Goal: Obtain resource: Obtain resource

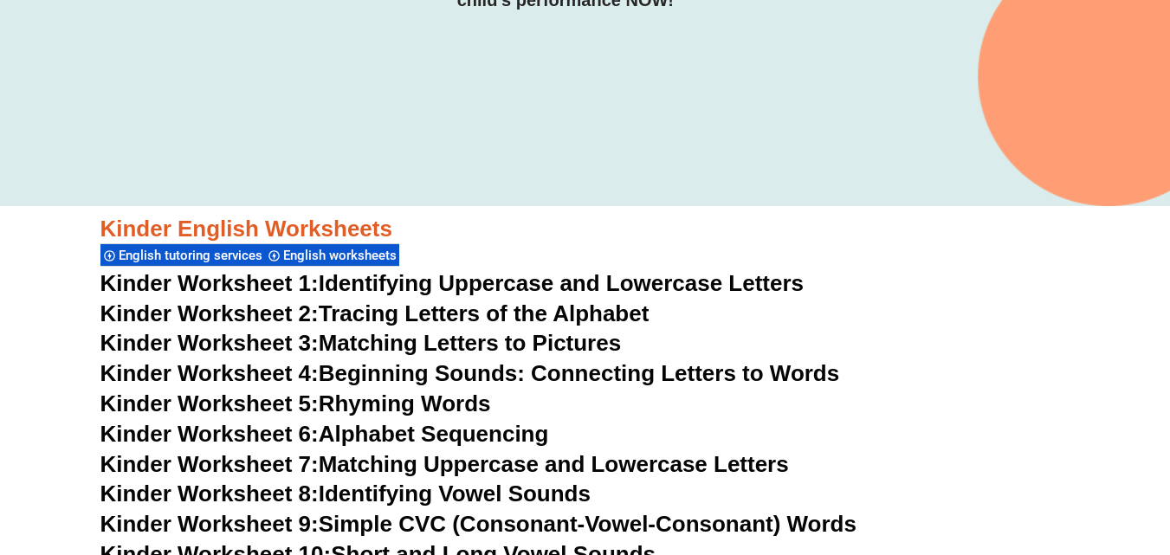
click at [605, 313] on link "Kinder Worksheet 2: Tracing Letters of the Alphabet" at bounding box center [374, 313] width 549 height 26
click at [410, 352] on link "Kinder Worksheet 3: Matching Letters to Pictures" at bounding box center [360, 343] width 521 height 26
click at [512, 373] on link "Kinder Worksheet 4: Beginning Sounds: Connecting Letters to Words" at bounding box center [469, 373] width 739 height 26
click at [449, 433] on link "Kinder Worksheet 6: Alphabet Sequencing" at bounding box center [324, 434] width 449 height 26
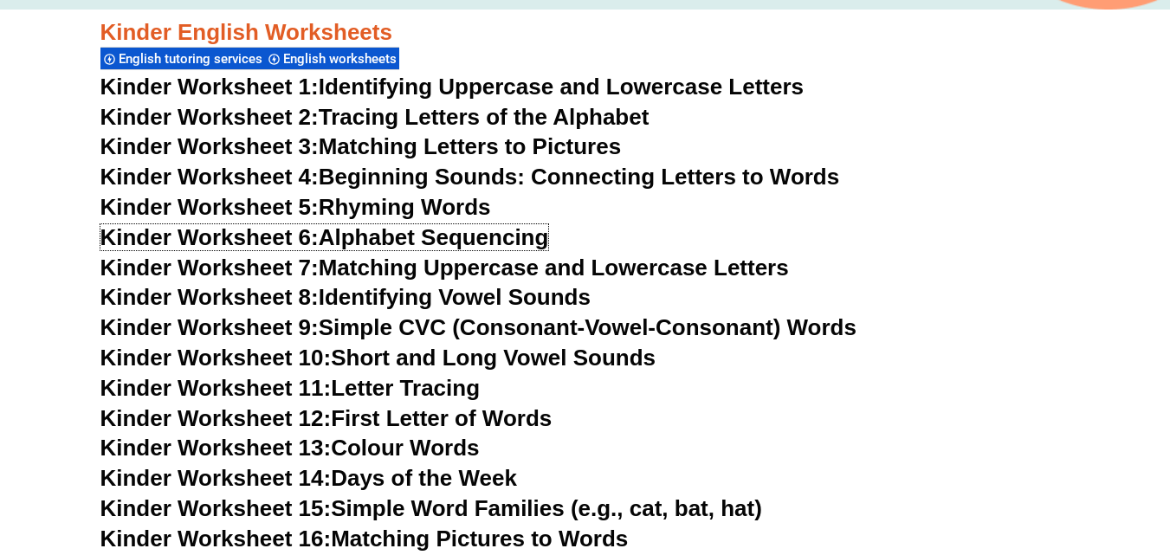
scroll to position [701, 0]
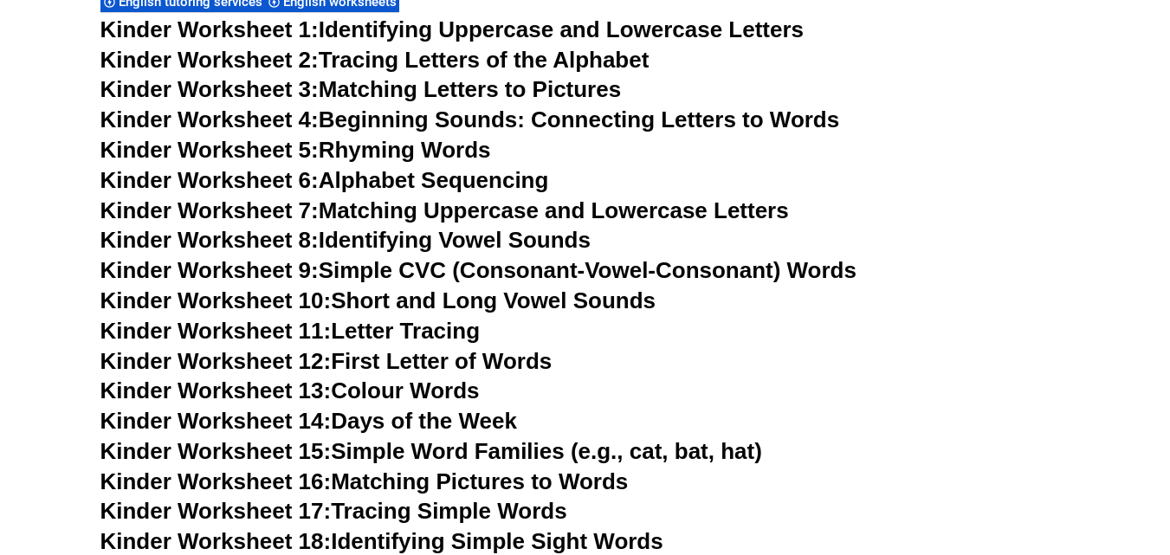
click at [443, 330] on link "Kinder Worksheet 11: Letter Tracing" at bounding box center [290, 331] width 380 height 26
click at [493, 363] on link "Kinder Worksheet 12: First Letter of Words" at bounding box center [326, 361] width 452 height 26
click at [459, 391] on link "Kinder Worksheet 13: Colour Words" at bounding box center [289, 391] width 379 height 26
click at [453, 424] on link "Kinder Worksheet 14: Days of the Week" at bounding box center [308, 421] width 417 height 26
click at [539, 482] on link "Kinder Worksheet 16: Matching Pictures to Words" at bounding box center [364, 481] width 528 height 26
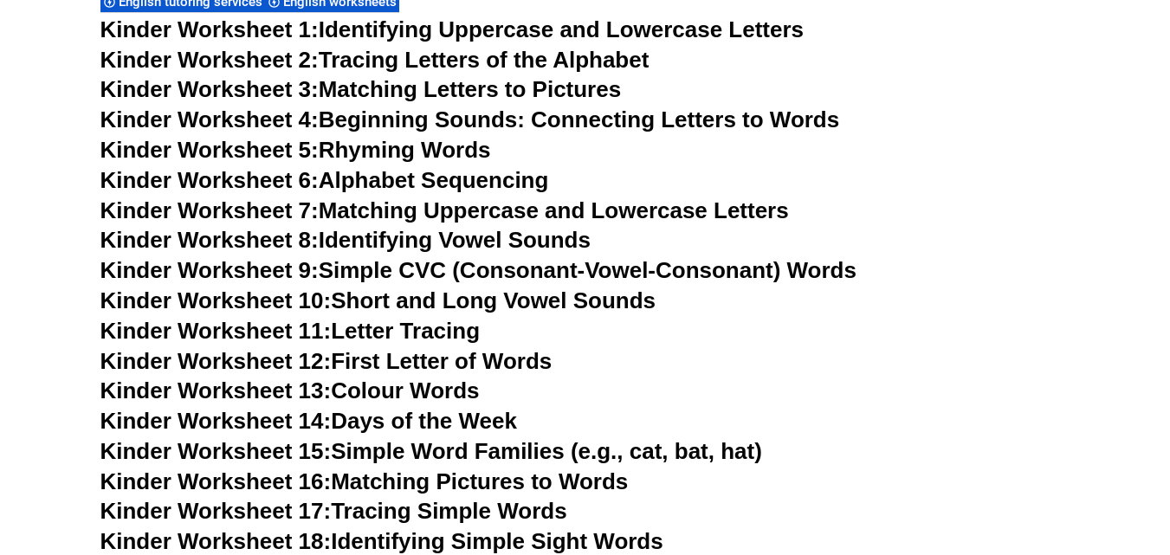
click at [514, 509] on link "Kinder Worksheet 17: Tracing Simple Words" at bounding box center [333, 511] width 467 height 26
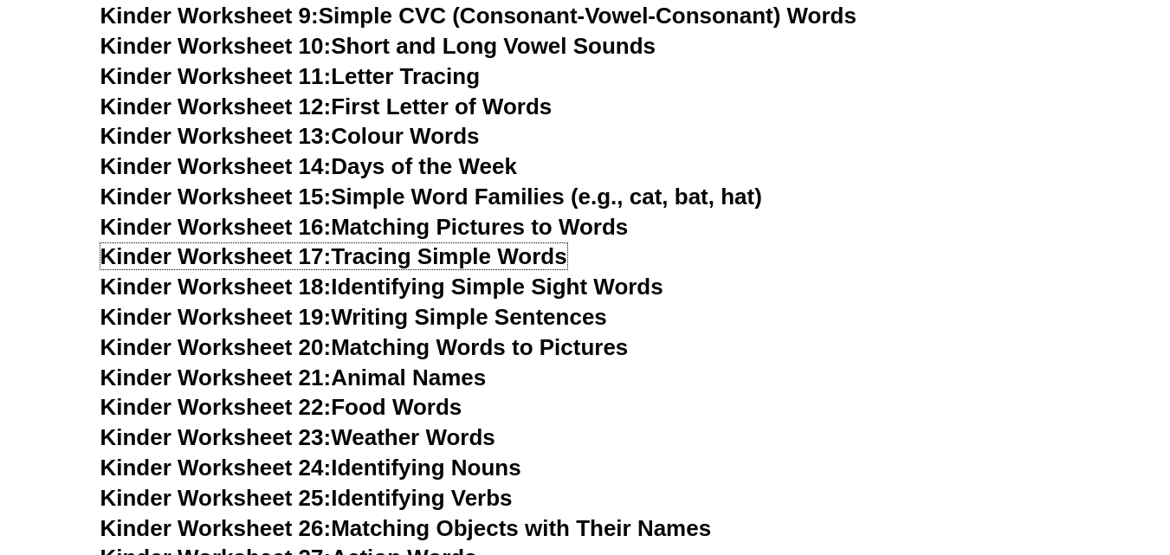
scroll to position [1036, 0]
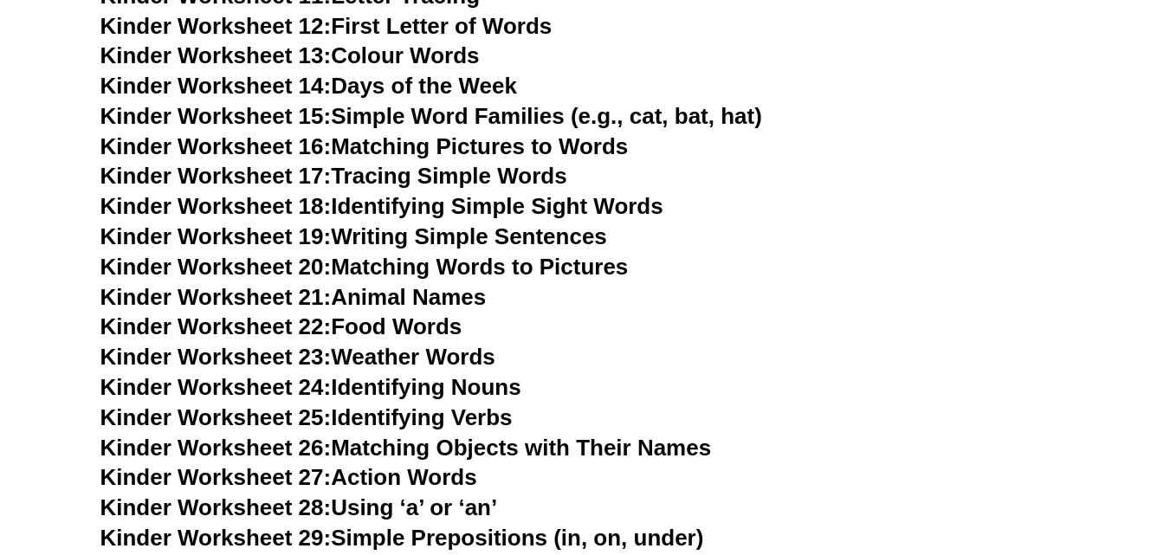
click at [614, 209] on link "Kinder Worksheet 18: Identifying Simple Sight Words" at bounding box center [381, 206] width 563 height 26
click at [465, 295] on link "Kinder Worksheet 21: Animal Names" at bounding box center [293, 297] width 386 height 26
click at [493, 390] on link "Kinder Worksheet 24: Identifying Nouns" at bounding box center [310, 387] width 421 height 26
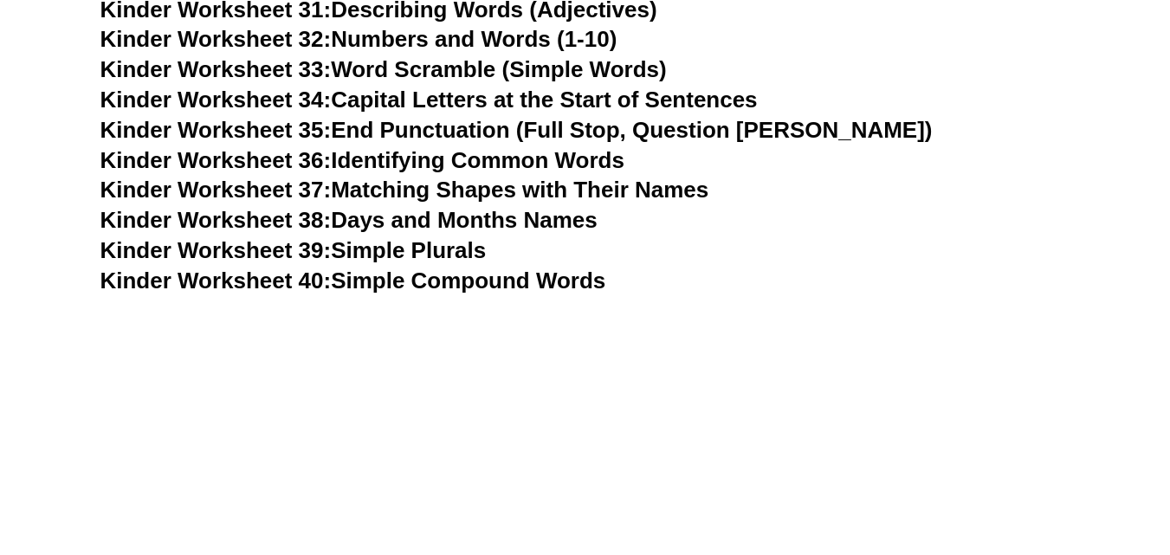
scroll to position [1659, 0]
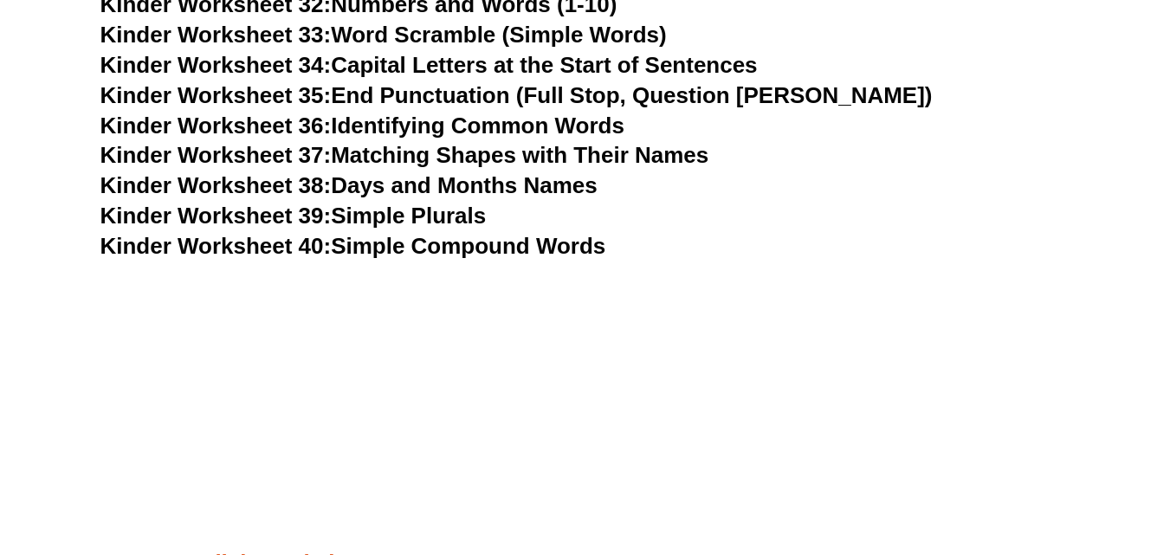
click at [380, 66] on link "Kinder Worksheet 34: Capital Letters at the Start of Sentences" at bounding box center [428, 65] width 657 height 26
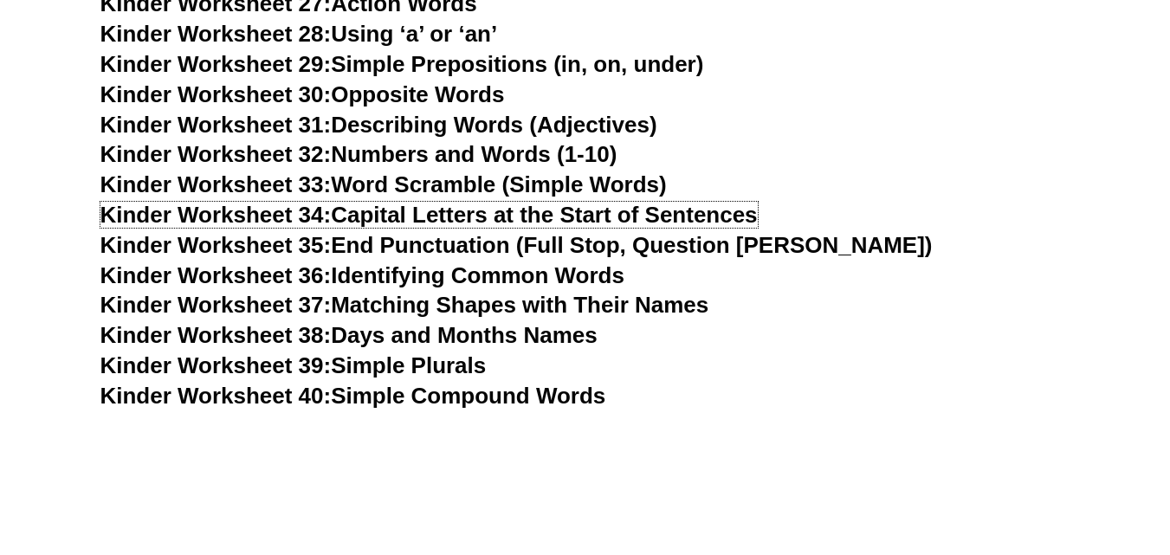
scroll to position [1556, 0]
